Goal: Information Seeking & Learning: Learn about a topic

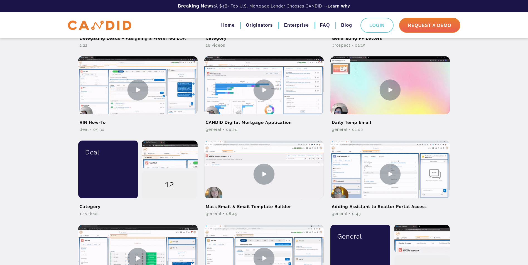
scroll to position [120, 0]
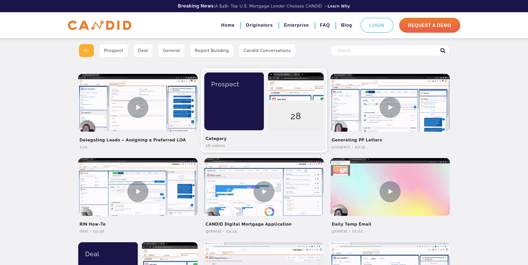
click at [248, 97] on div "Prospect" at bounding box center [232, 102] width 64 height 58
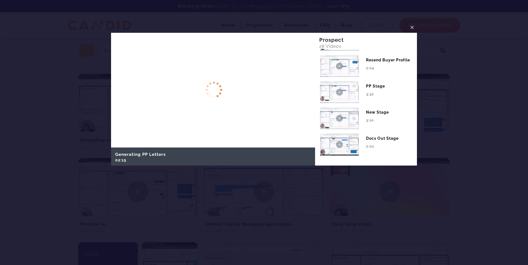
scroll to position [655, 0]
click at [413, 29] on span "×" at bounding box center [412, 27] width 4 height 9
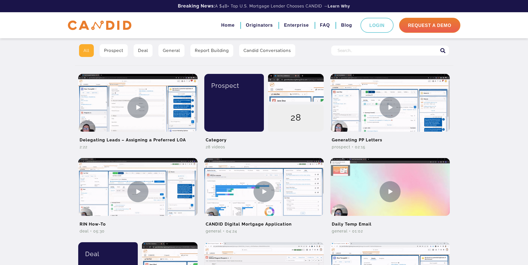
click at [358, 50] on input "Search for:" at bounding box center [390, 51] width 118 height 10
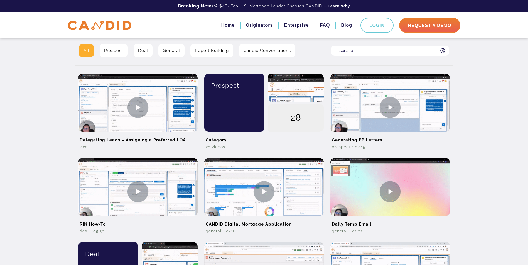
type input "scenario"
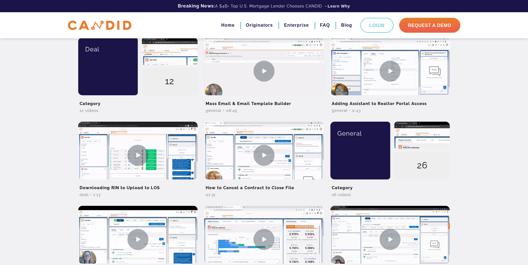
scroll to position [371, 0]
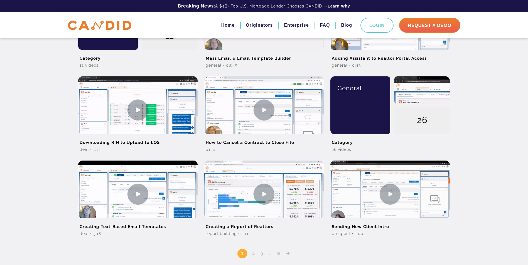
click at [253, 255] on link "2" at bounding box center [253, 253] width 7 height 5
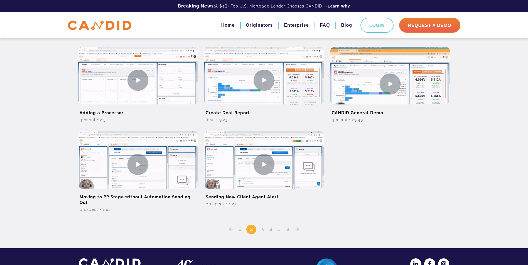
scroll to position [417, 0]
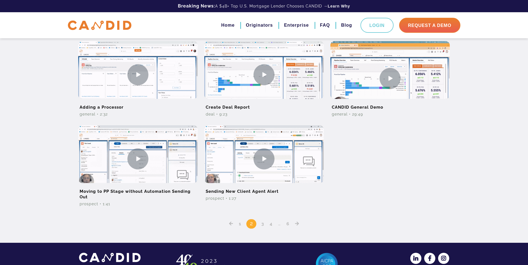
click at [262, 226] on link "3" at bounding box center [262, 223] width 7 height 5
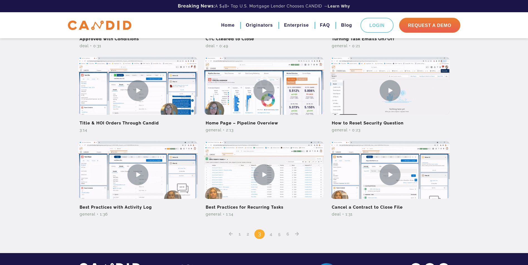
scroll to position [334, 0]
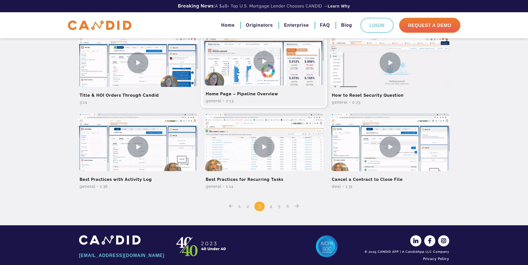
click at [240, 58] on img at bounding box center [263, 61] width 119 height 67
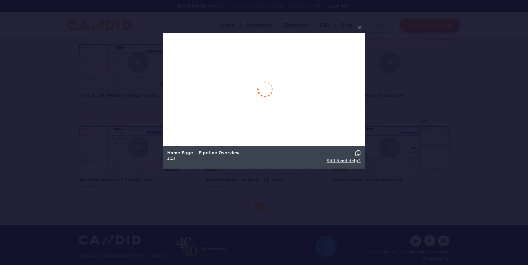
click at [360, 28] on span "×" at bounding box center [360, 27] width 4 height 9
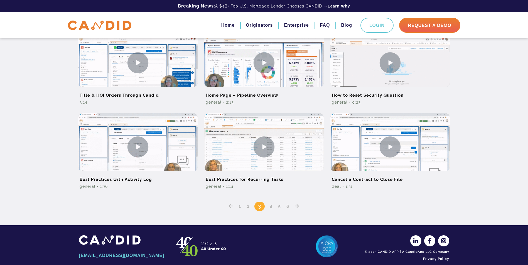
click at [270, 207] on link "4" at bounding box center [271, 206] width 7 height 5
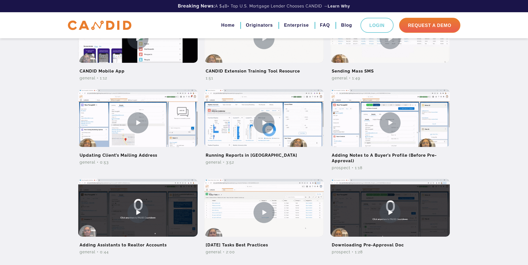
scroll to position [306, 0]
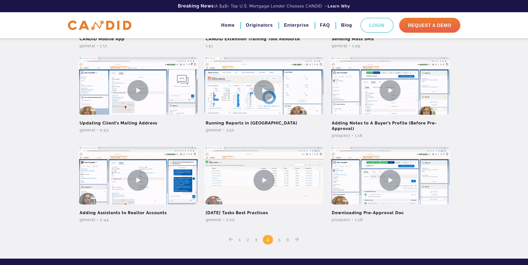
click at [280, 242] on link "5" at bounding box center [279, 239] width 7 height 5
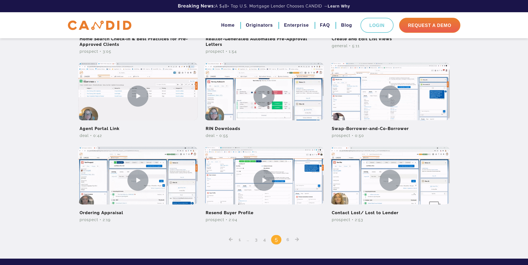
scroll to position [334, 0]
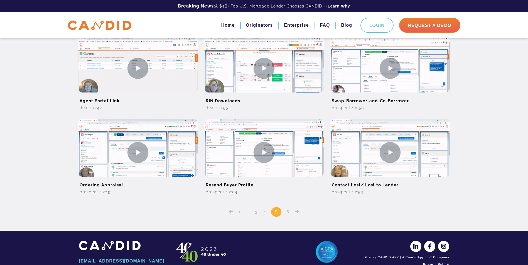
click at [287, 212] on link "6" at bounding box center [287, 212] width 7 height 5
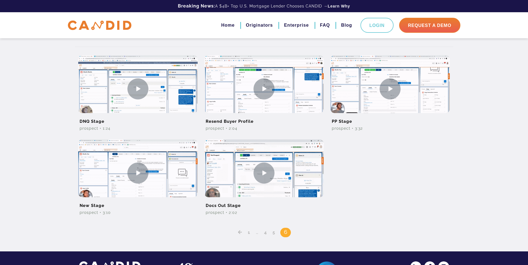
click at [238, 232] on icon "Posts pagination" at bounding box center [240, 232] width 4 height 4
